Goal: Information Seeking & Learning: Learn about a topic

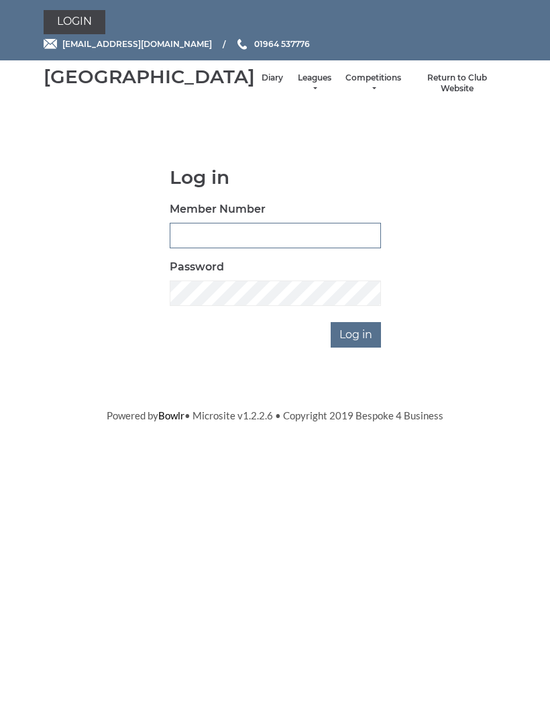
type input "0132"
click at [356, 348] on input "Log in" at bounding box center [356, 335] width 50 height 26
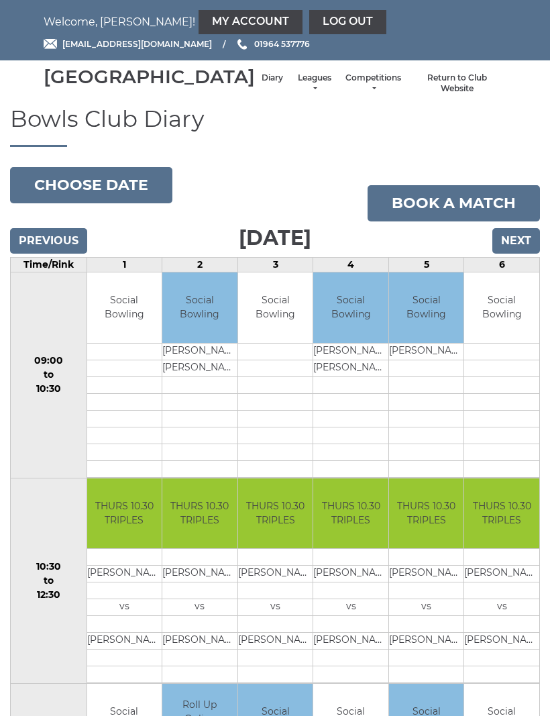
click at [524, 254] on input "Next" at bounding box center [517, 241] width 48 height 26
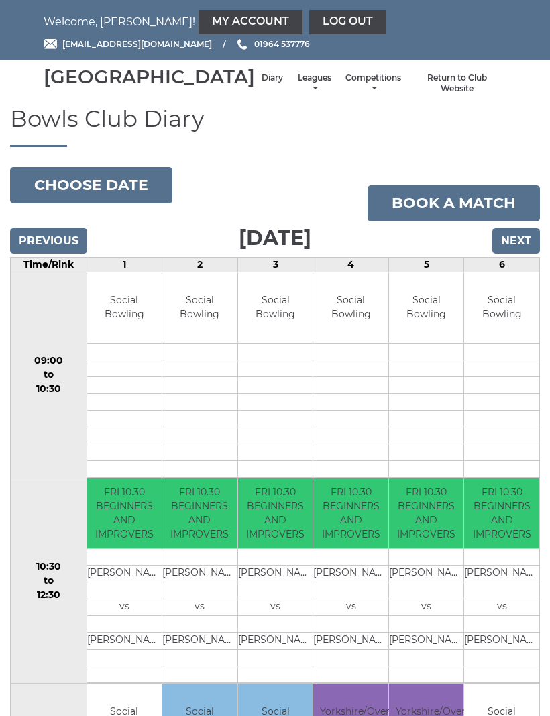
click at [525, 254] on input "Next" at bounding box center [517, 241] width 48 height 26
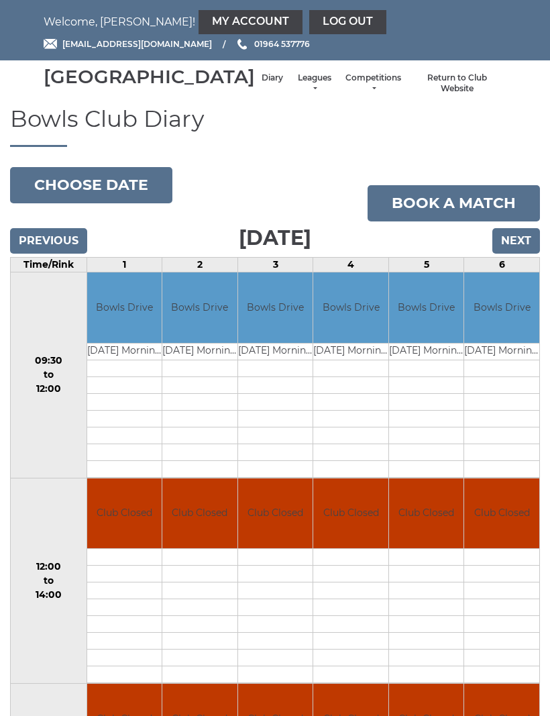
click at [523, 254] on input "Next" at bounding box center [517, 241] width 48 height 26
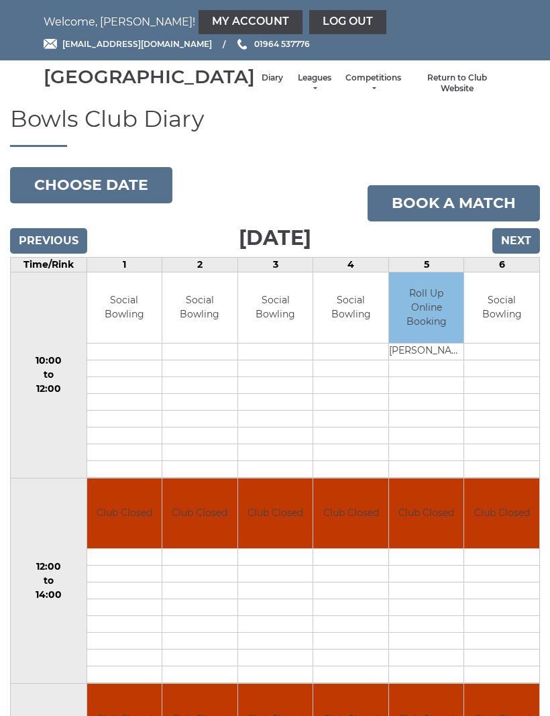
click at [517, 254] on input "Next" at bounding box center [517, 241] width 48 height 26
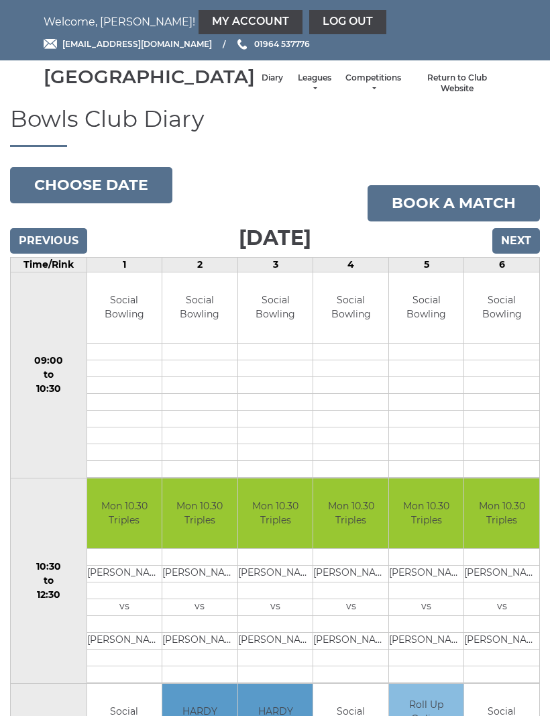
click at [524, 254] on input "Next" at bounding box center [517, 241] width 48 height 26
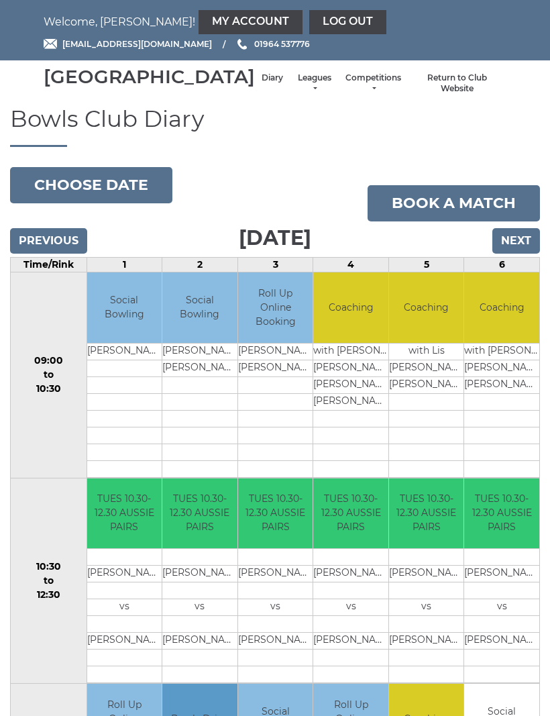
click at [290, 87] on li "Leagues Club leagues - Winter 2025-6 Club leagues - Summer 2025 Club leagues - …" at bounding box center [314, 84] width 49 height 36
click at [290, 88] on li "Leagues Club leagues - Winter 2025-6 Club leagues - Summer 2025 Club leagues - …" at bounding box center [314, 84] width 49 height 36
click at [290, 87] on li "Leagues Club leagues - Winter 2025-6 Club leagues - Summer 2025 Club leagues - …" at bounding box center [314, 84] width 49 height 36
click at [290, 88] on li "Leagues Club leagues - Winter 2025-6 Club leagues - Summer 2025 Club leagues - …" at bounding box center [314, 84] width 49 height 36
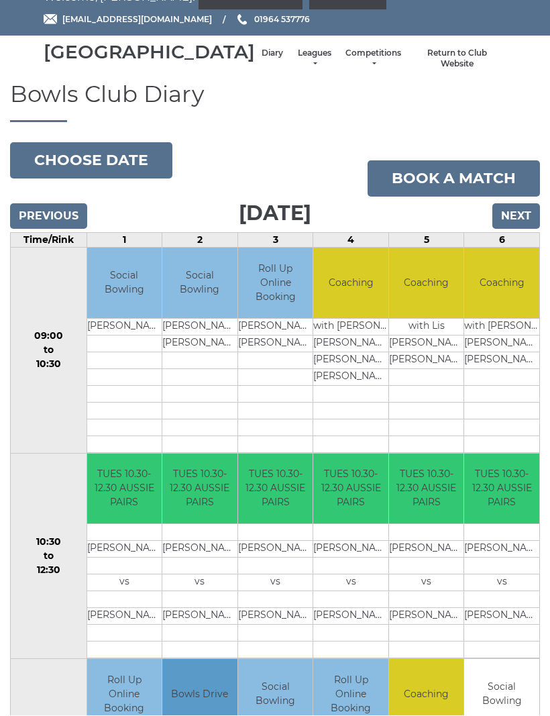
scroll to position [25, 0]
click at [297, 68] on link "Leagues" at bounding box center [315, 59] width 36 height 22
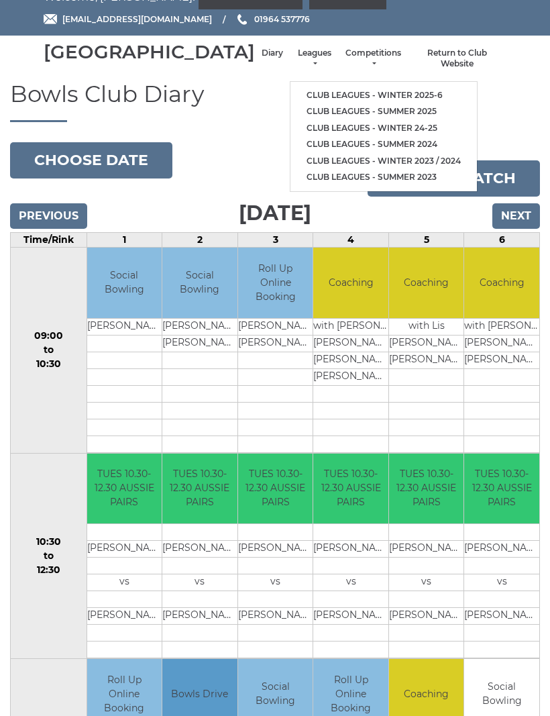
click at [387, 91] on li "Club leagues - Winter 2025-6" at bounding box center [384, 95] width 187 height 17
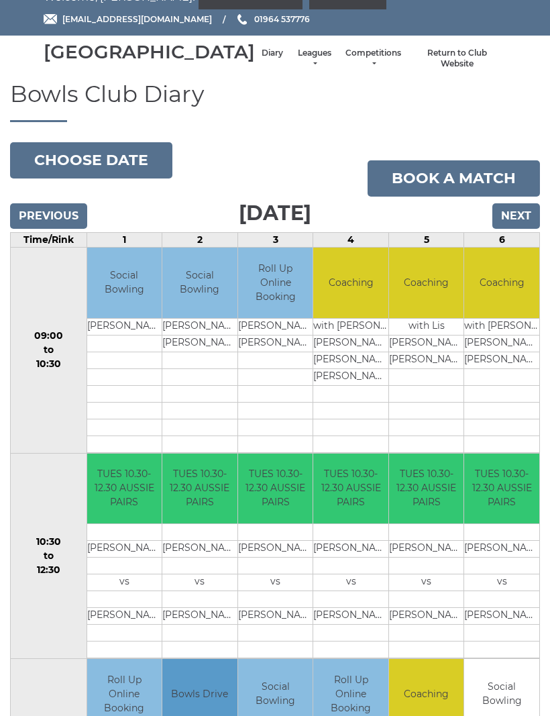
click at [290, 62] on li "Leagues Club leagues - Winter 2025-6 Club leagues - Summer 2025 Club leagues - …" at bounding box center [314, 59] width 49 height 36
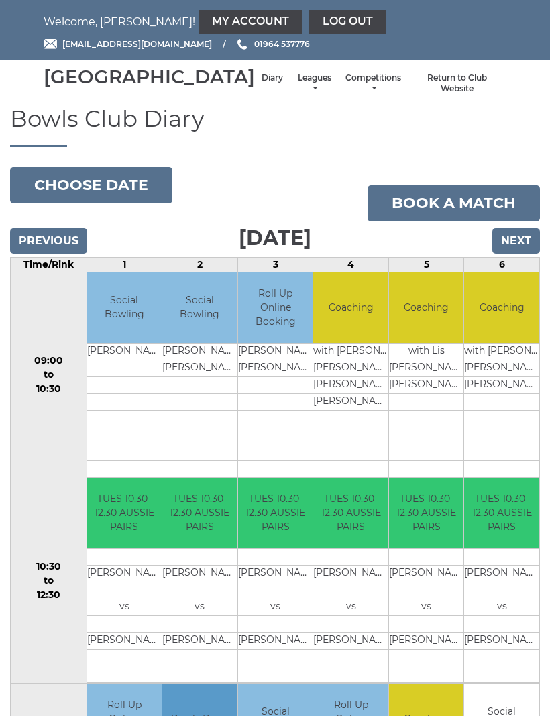
click at [290, 87] on li "Leagues Club leagues - Winter 2025-6 Club leagues - Summer 2025 Club leagues - …" at bounding box center [314, 84] width 49 height 36
click at [297, 93] on link "Leagues" at bounding box center [315, 84] width 36 height 22
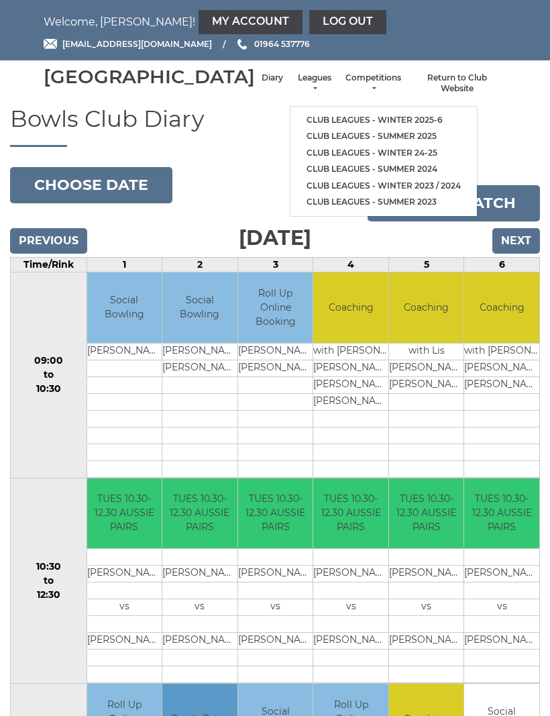
click at [358, 120] on link "Club leagues - Winter 2025-6" at bounding box center [384, 120] width 187 height 17
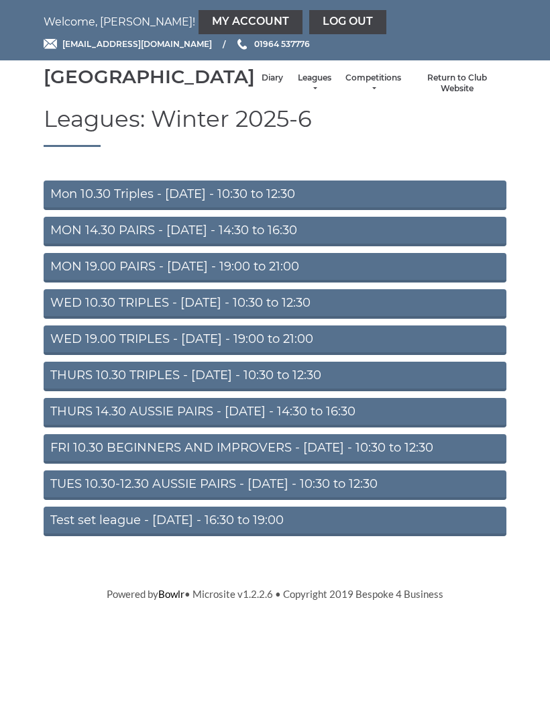
click at [316, 500] on link "TUES 10.30-12.30 AUSSIE PAIRS - [DATE] - 10:30 to 12:30" at bounding box center [275, 486] width 463 height 30
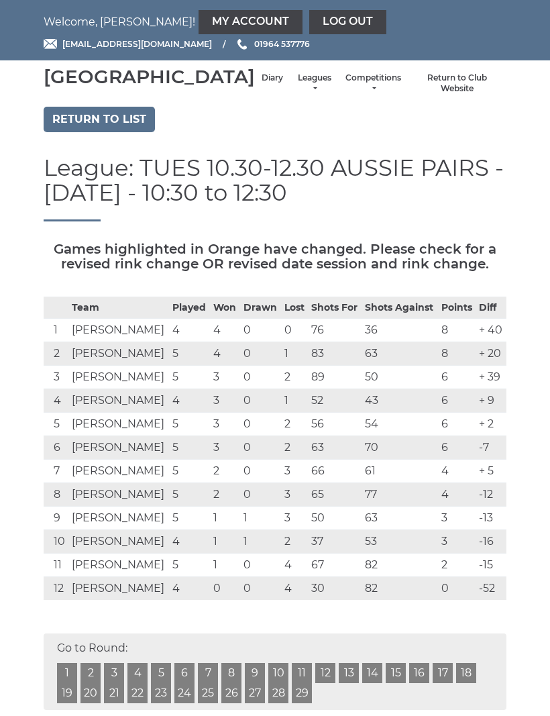
click at [120, 132] on link "Return to list" at bounding box center [99, 120] width 111 height 26
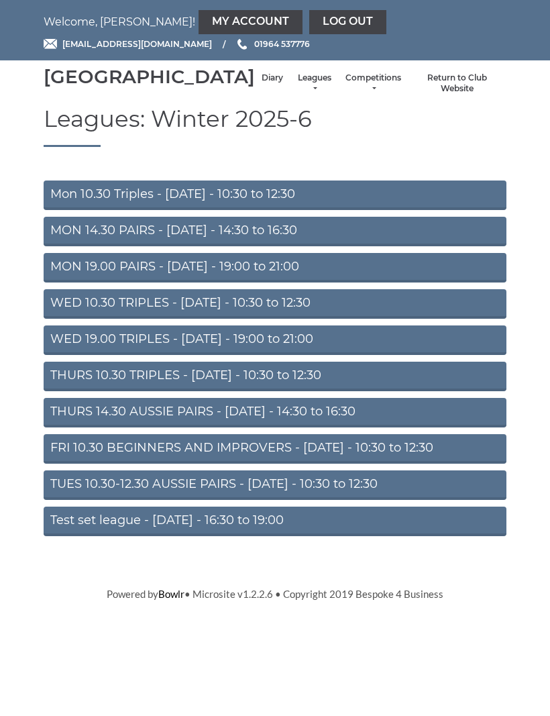
click at [299, 283] on link "MON 19.00 PAIRS - [DATE] - 19:00 to 21:00" at bounding box center [275, 268] width 463 height 30
